Goal: Communication & Community: Answer question/provide support

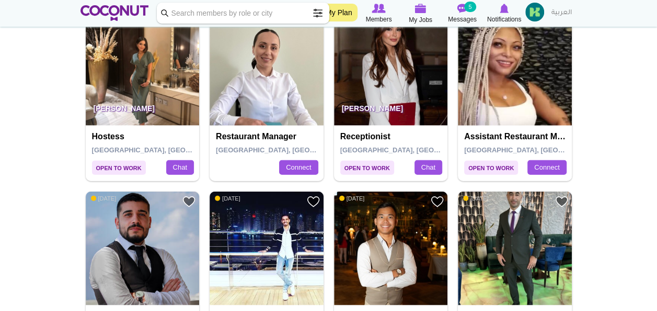
scroll to position [1302, 0]
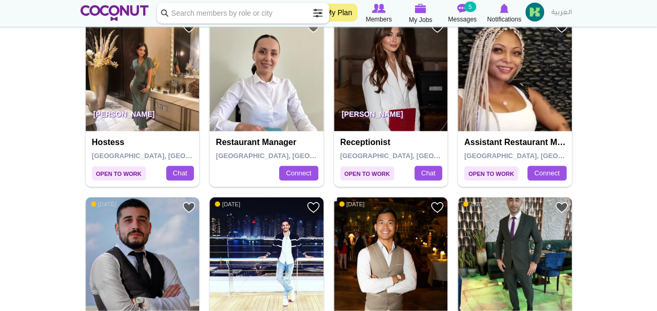
click at [260, 70] on img at bounding box center [267, 74] width 114 height 114
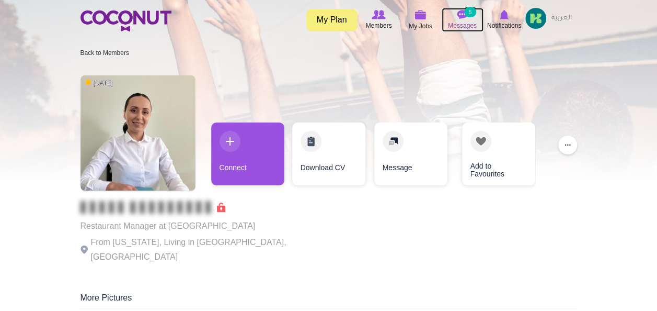
click at [462, 10] on img at bounding box center [462, 14] width 10 height 9
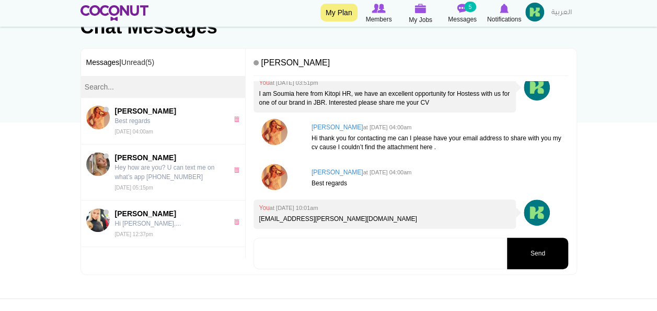
scroll to position [89, 0]
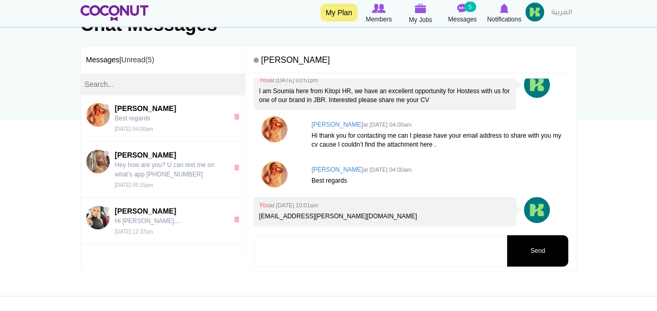
click at [538, 251] on button "Send" at bounding box center [537, 250] width 61 height 31
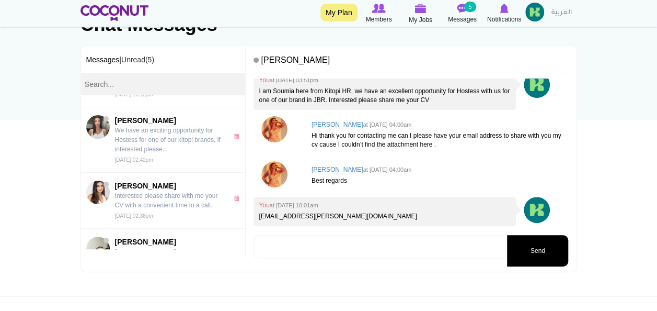
scroll to position [283, 0]
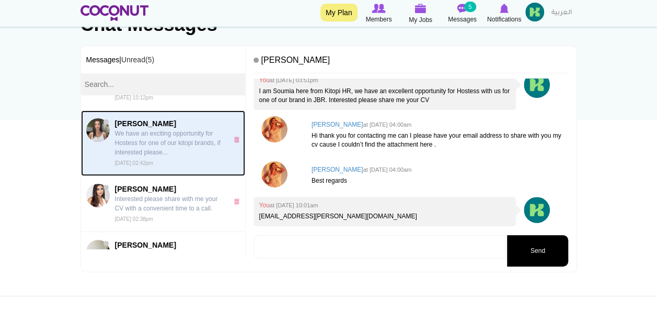
click at [139, 122] on span "Kardelen İlik" at bounding box center [169, 123] width 108 height 10
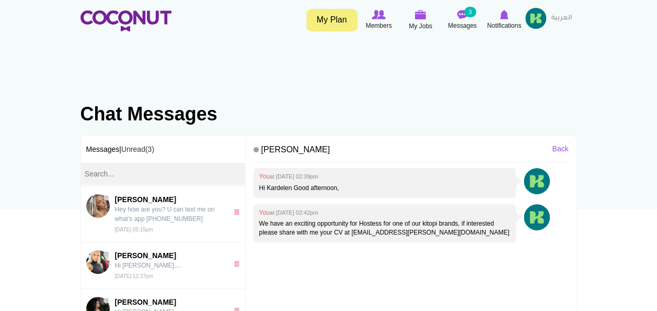
scroll to position [66, 0]
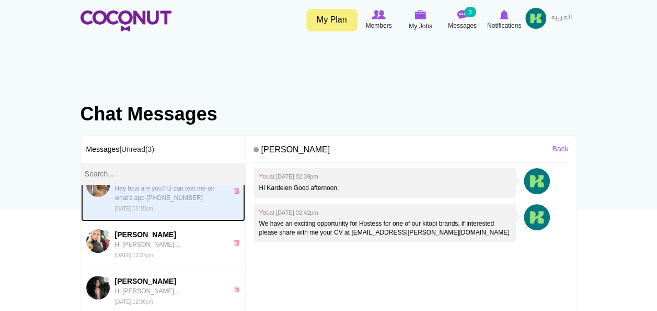
click at [190, 194] on p "Hey how are you? U can text me on what’s app [PHONE_NUMBER]" at bounding box center [169, 192] width 108 height 19
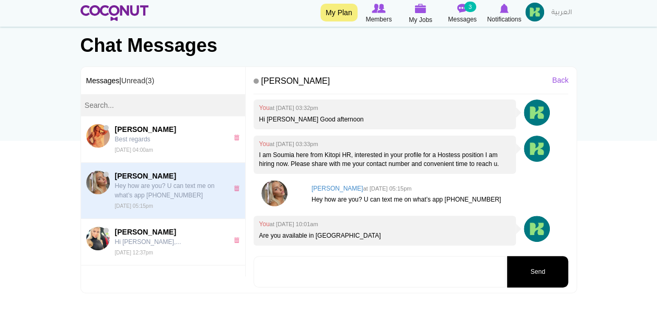
scroll to position [74, 0]
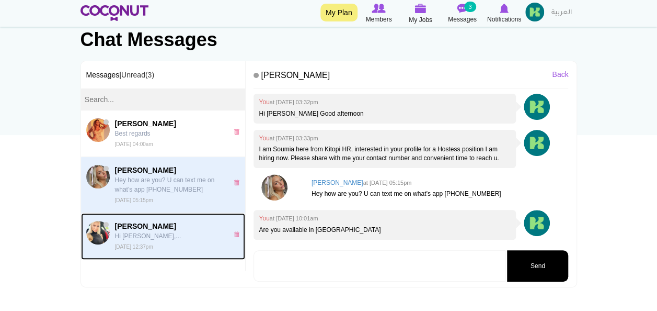
click at [161, 237] on p "Hi [PERSON_NAME],..." at bounding box center [169, 235] width 108 height 9
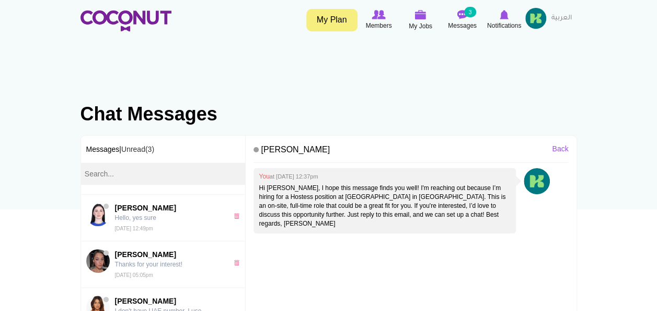
scroll to position [767, 0]
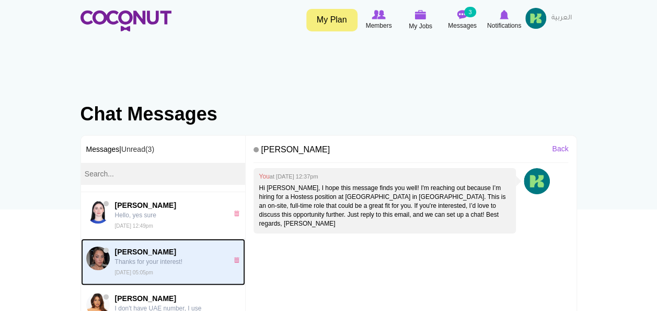
click at [171, 257] on p "Thanks for your interest!" at bounding box center [169, 261] width 108 height 9
